Goal: Browse casually

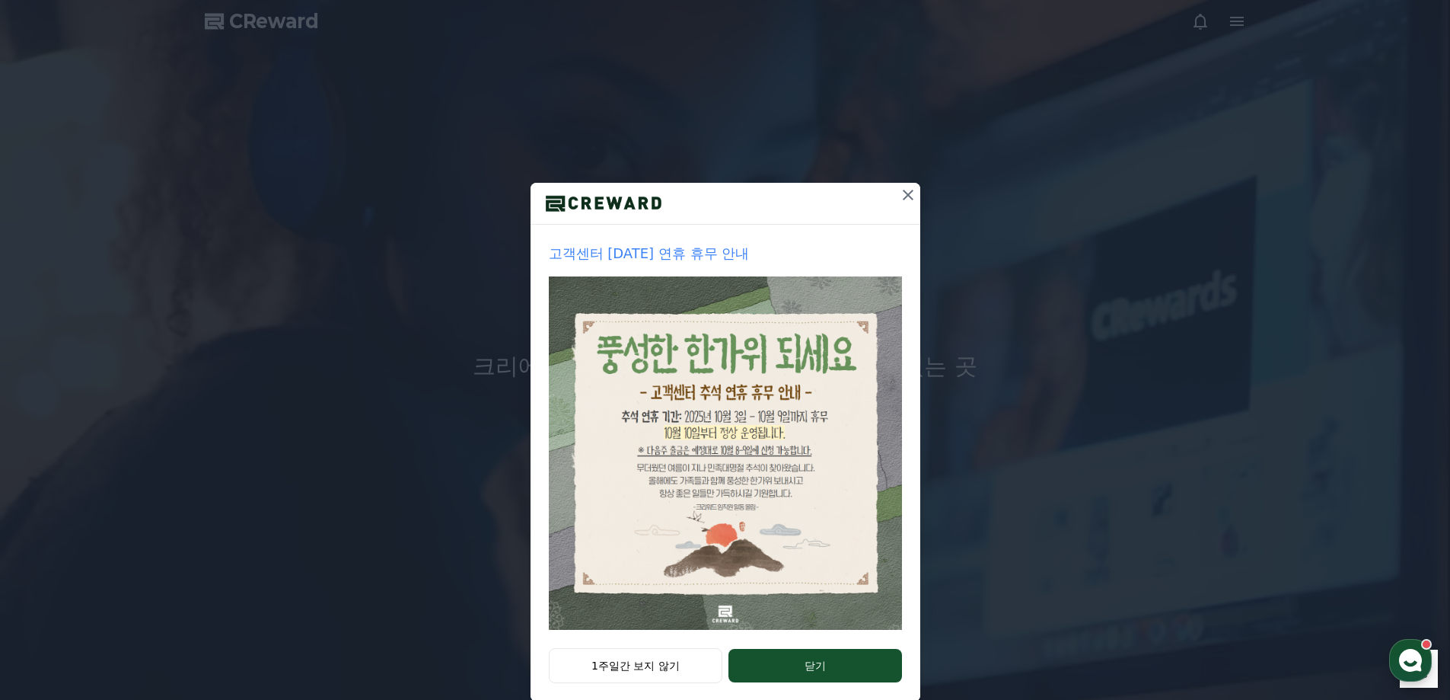
click at [903, 193] on icon at bounding box center [908, 195] width 11 height 11
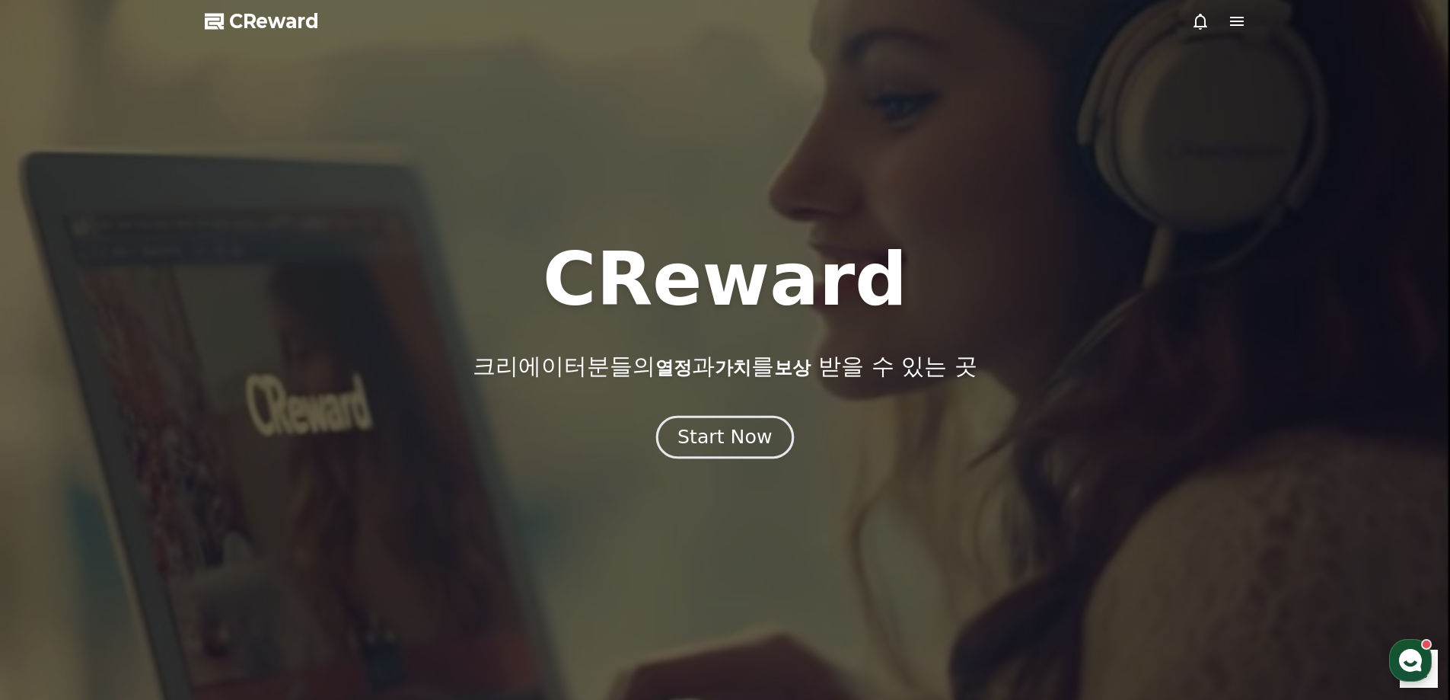
click at [764, 432] on div "Start Now" at bounding box center [725, 437] width 94 height 26
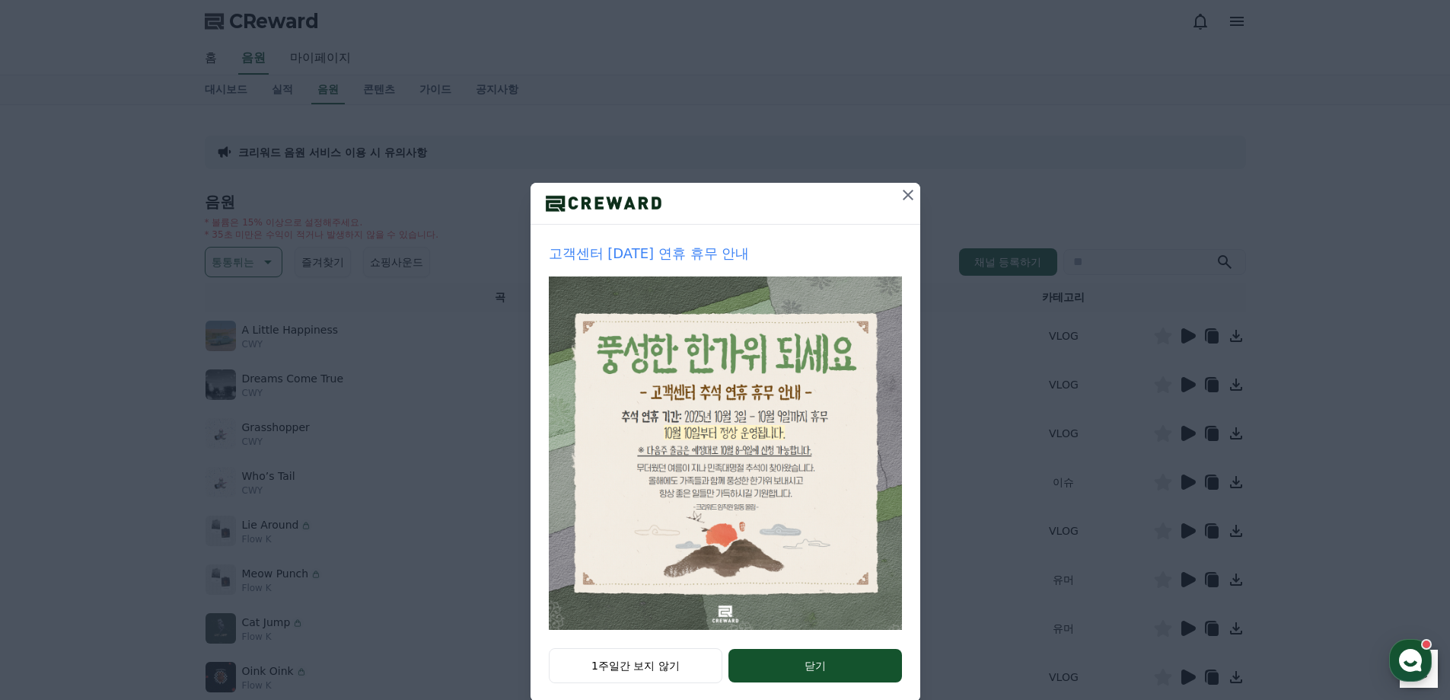
click at [909, 196] on icon at bounding box center [908, 195] width 18 height 18
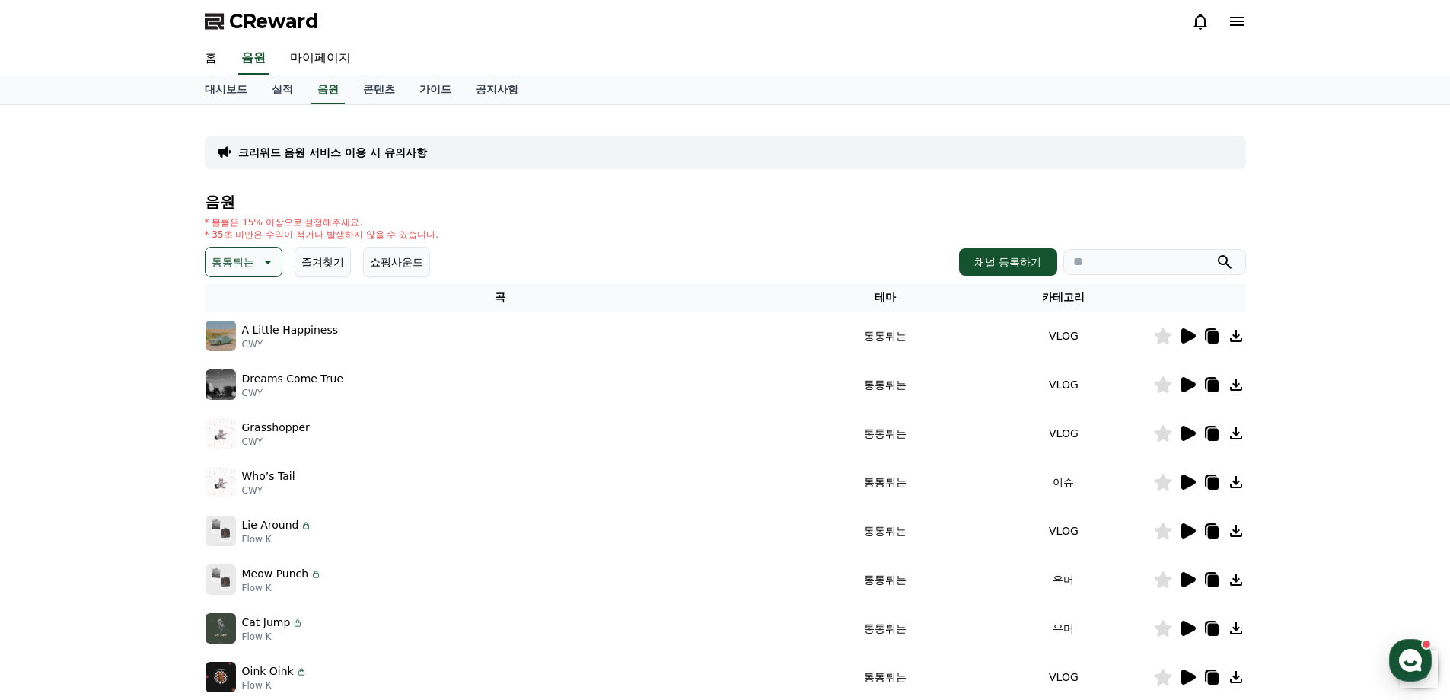
click at [1188, 532] on icon at bounding box center [1189, 530] width 14 height 15
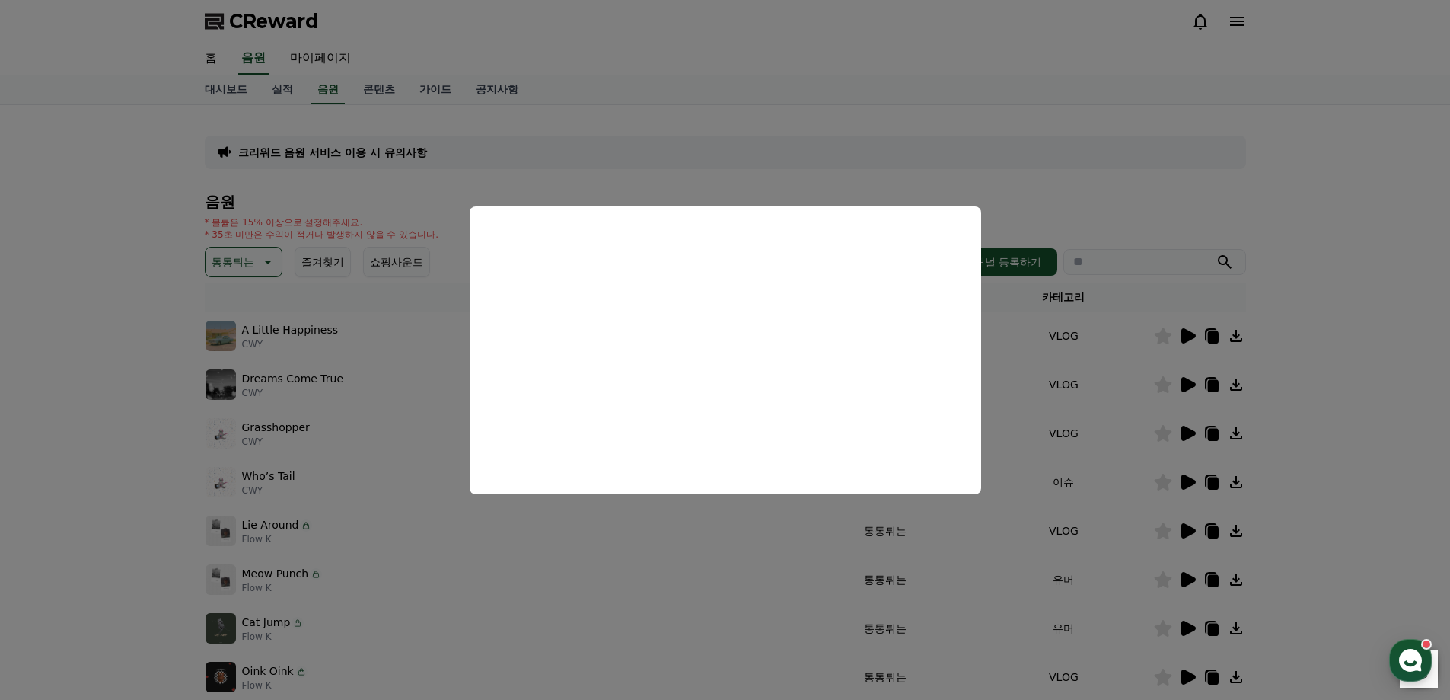
click at [0, 530] on button "close modal" at bounding box center [725, 350] width 1450 height 700
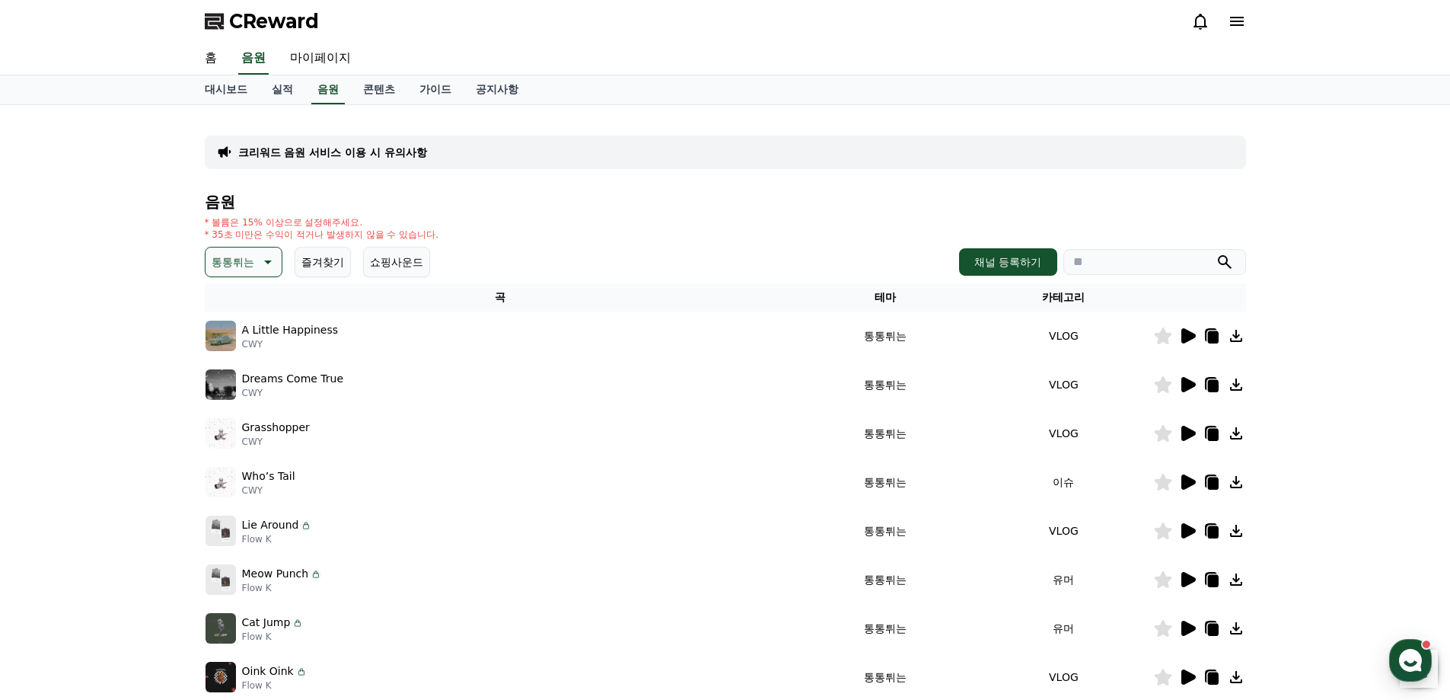
click at [1217, 531] on icon at bounding box center [1212, 532] width 11 height 12
